Goal: Use online tool/utility: Use online tool/utility

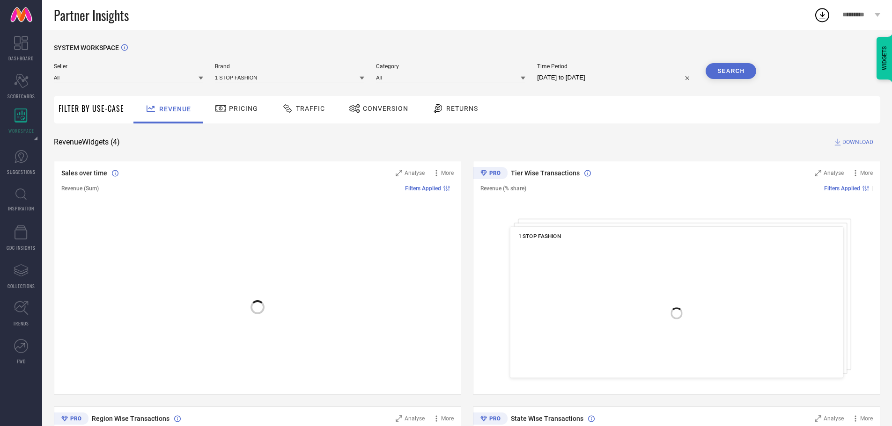
click at [246, 84] on div "Seller All Brand 1 STOP FASHION Category All Time Period [DATE] to [DATE] Search" at bounding box center [405, 77] width 702 height 28
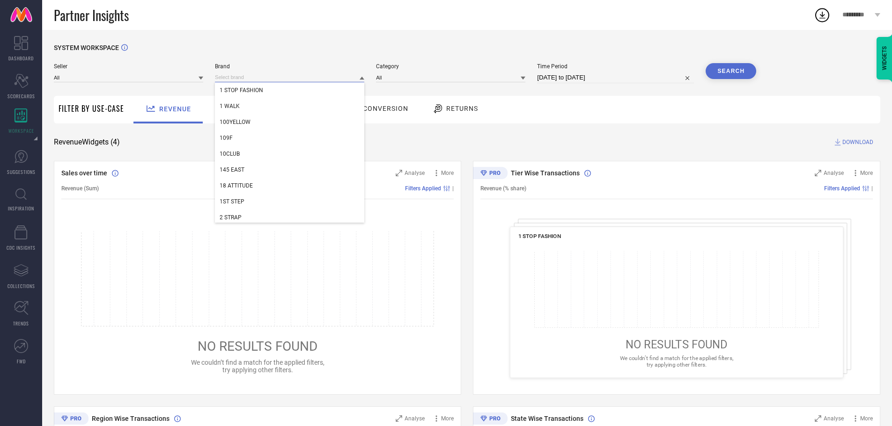
click at [248, 77] on input at bounding box center [289, 78] width 149 height 10
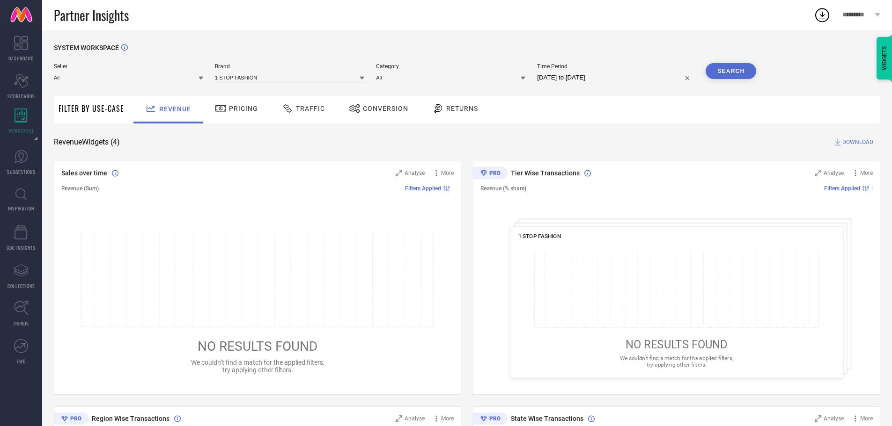
click at [248, 77] on input at bounding box center [289, 78] width 149 height 10
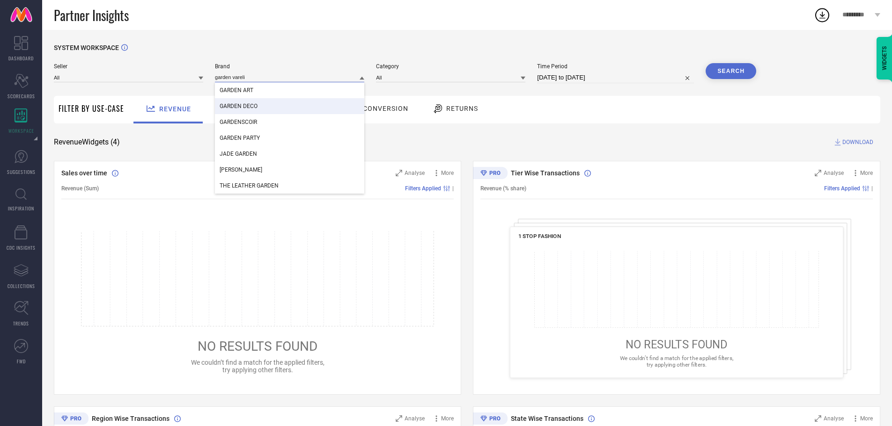
type input "garden vareli"
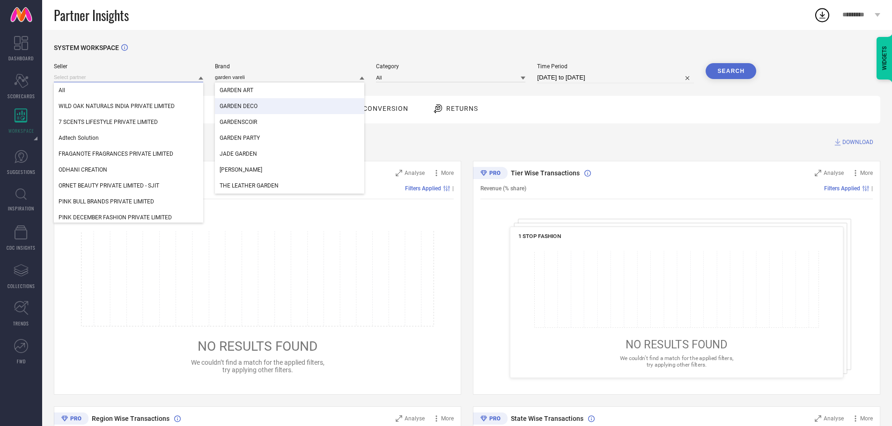
click at [152, 81] on input at bounding box center [128, 78] width 149 height 10
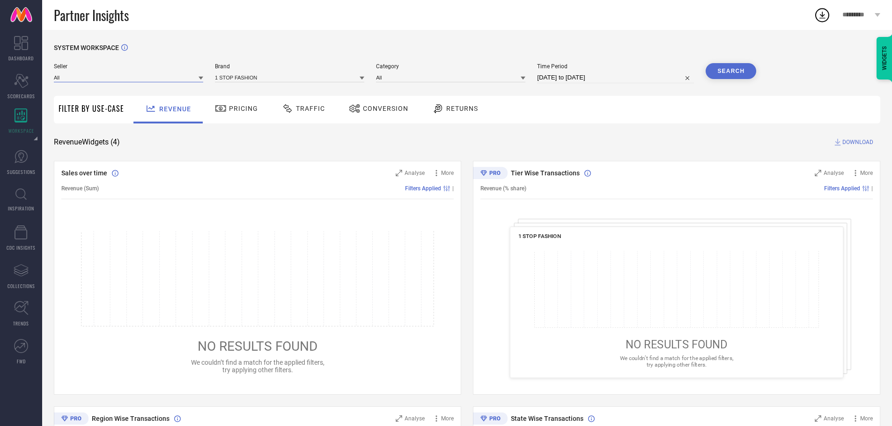
click at [152, 81] on input at bounding box center [128, 78] width 149 height 10
type input "garden"
